Goal: Navigation & Orientation: Find specific page/section

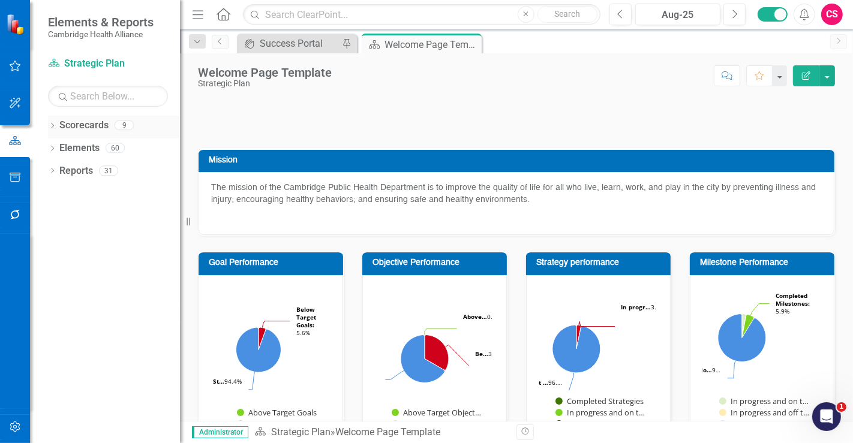
click at [80, 119] on link "Scorecards" at bounding box center [83, 126] width 49 height 14
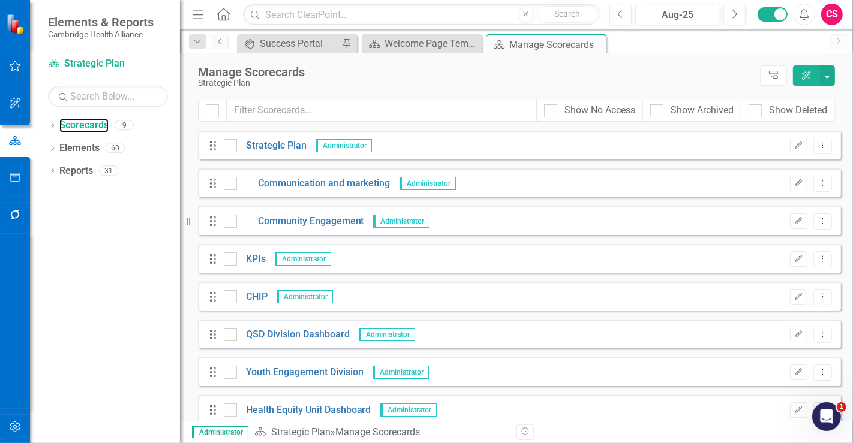
scroll to position [49, 0]
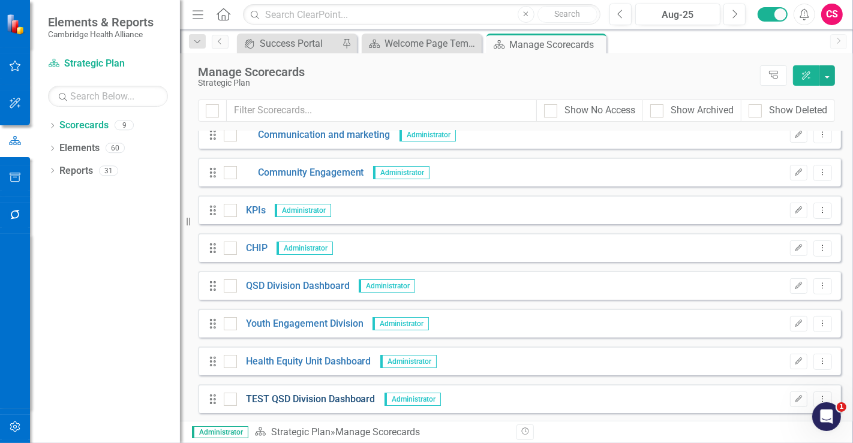
click at [308, 404] on link "TEST QSD Division Dashboard" at bounding box center [306, 400] width 139 height 14
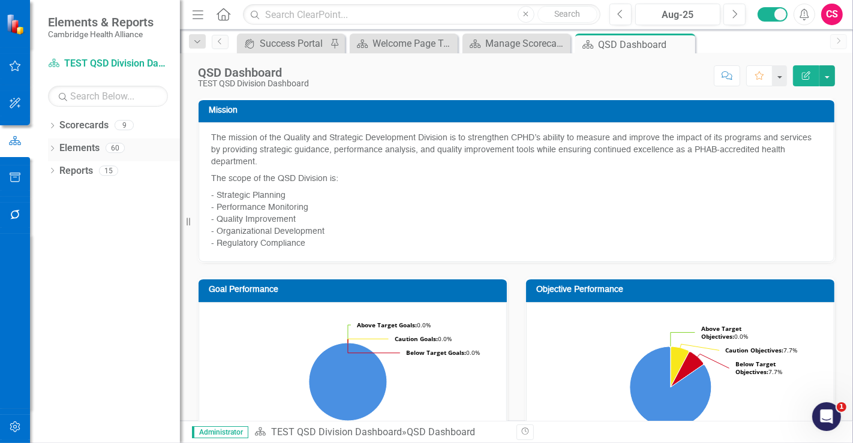
click at [82, 149] on link "Elements" at bounding box center [79, 149] width 40 height 14
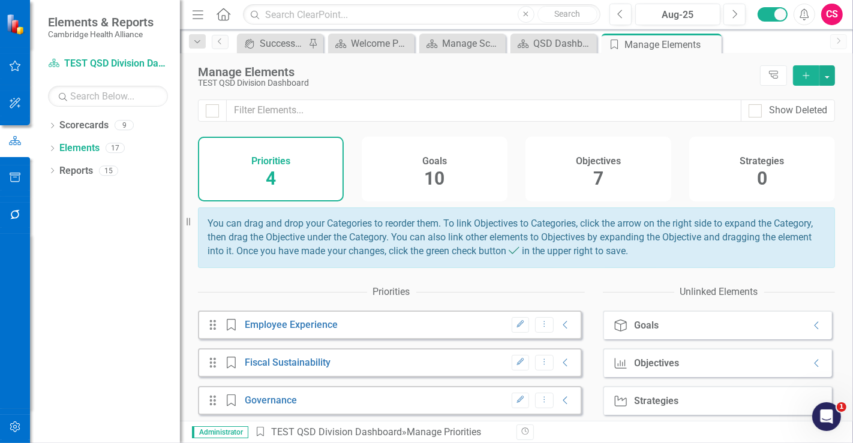
click at [393, 162] on div "Goals 10" at bounding box center [435, 169] width 146 height 65
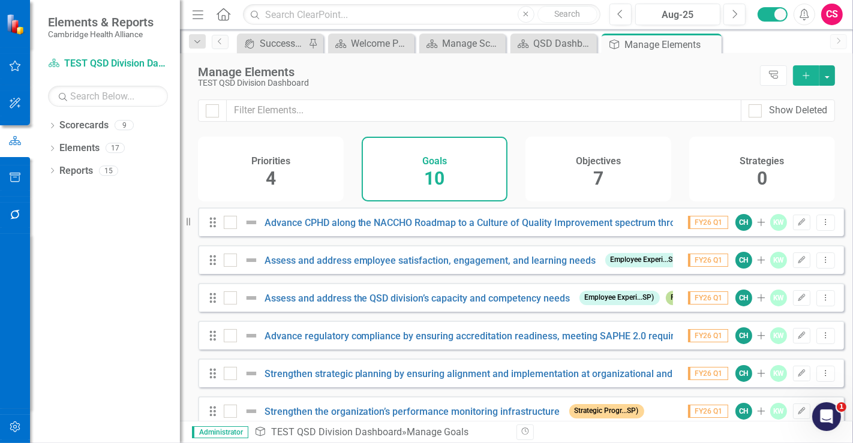
scroll to position [172, 0]
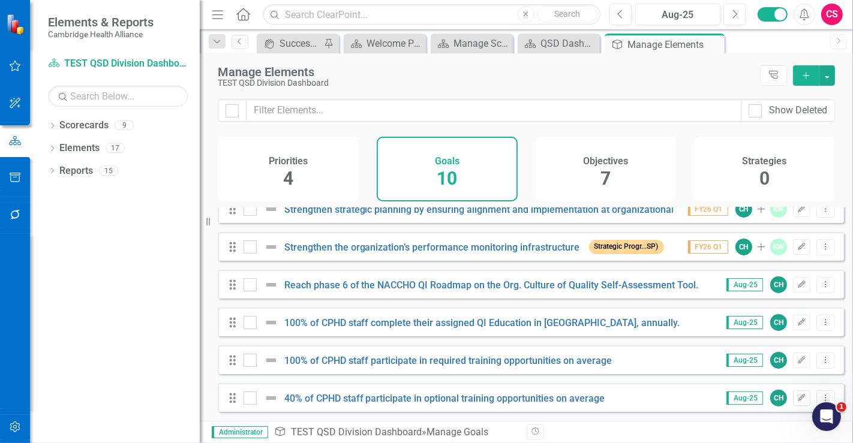
drag, startPoint x: 182, startPoint y: 225, endPoint x: 200, endPoint y: 220, distance: 18.0
click at [200, 220] on div "Resize" at bounding box center [205, 221] width 10 height 443
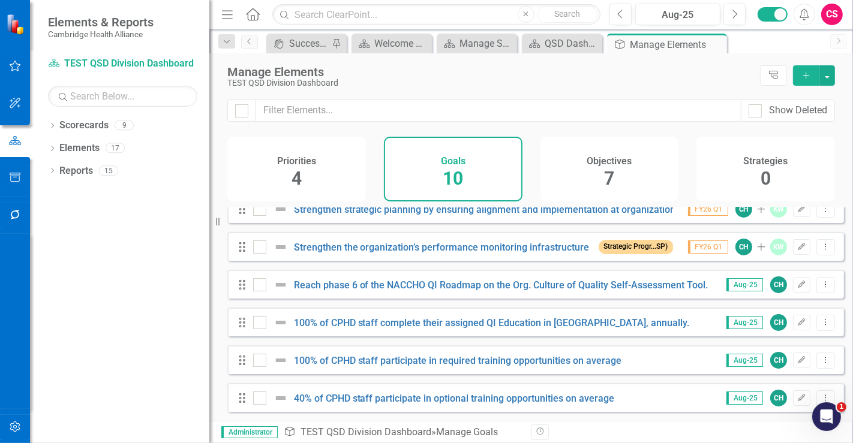
click at [209, 223] on div "Resize" at bounding box center [214, 221] width 10 height 443
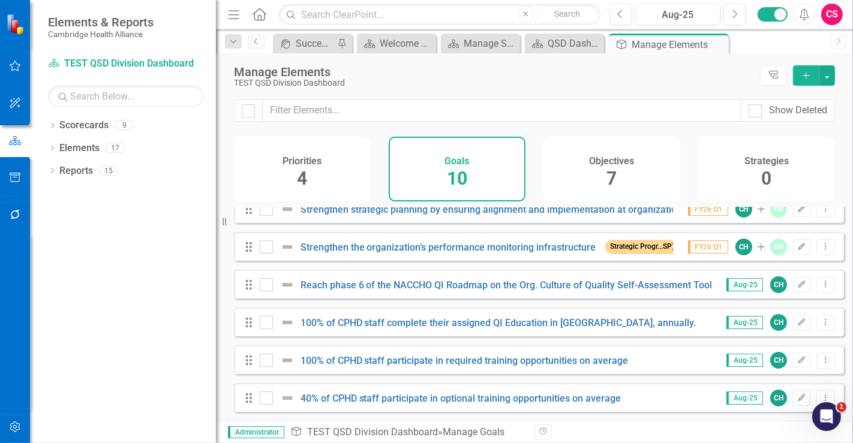
click at [216, 223] on div "Resize" at bounding box center [221, 221] width 10 height 443
click at [73, 241] on div "Dropdown Scorecards 9 Dropdown Strategic Plan Communication and marketing Commu…" at bounding box center [123, 279] width 186 height 327
